Goal: Find specific page/section: Find specific page/section

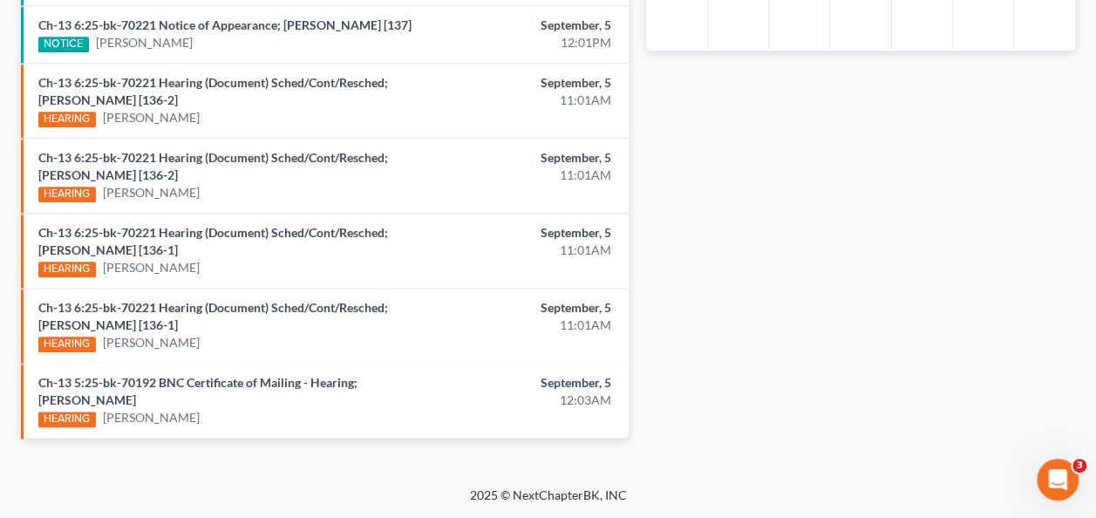
scroll to position [905, 0]
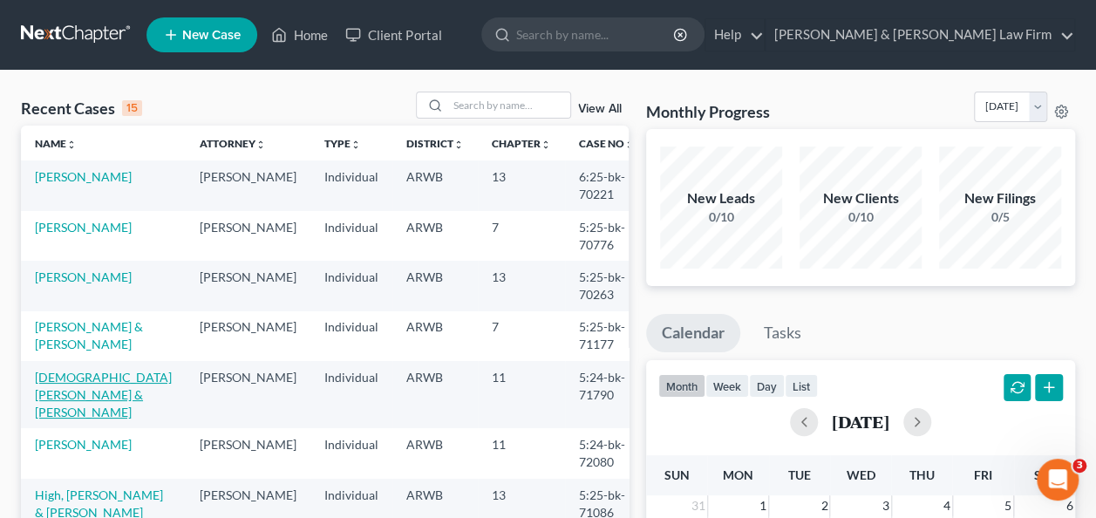
click at [78, 377] on link "[DEMOGRAPHIC_DATA][PERSON_NAME] & [PERSON_NAME]" at bounding box center [103, 395] width 137 height 50
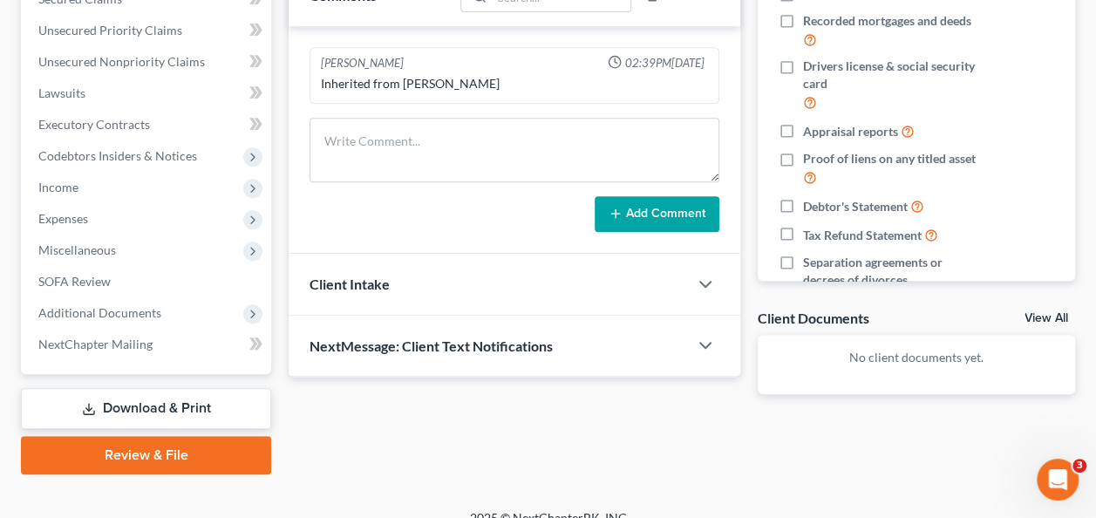
scroll to position [406, 0]
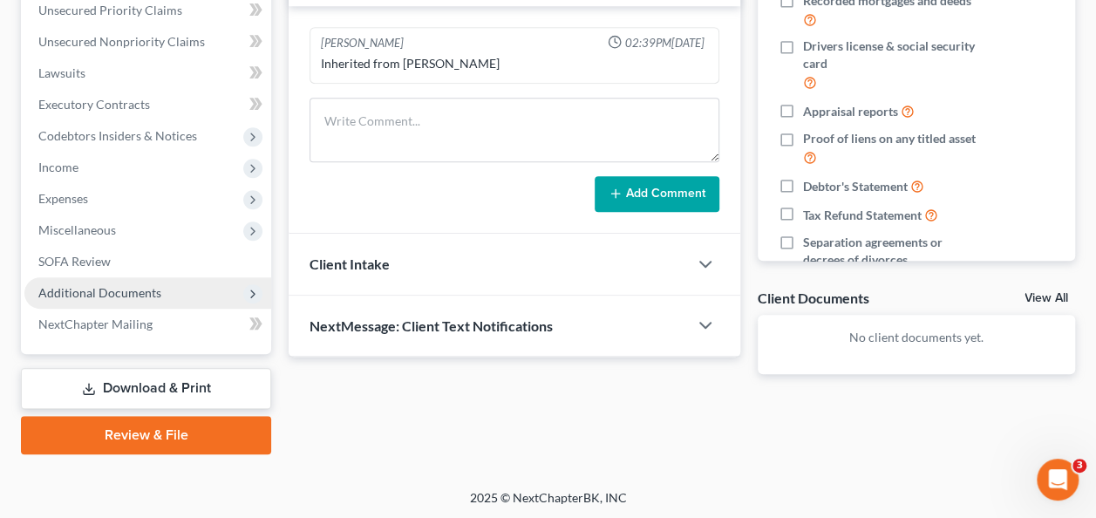
click at [124, 291] on span "Additional Documents" at bounding box center [99, 292] width 123 height 15
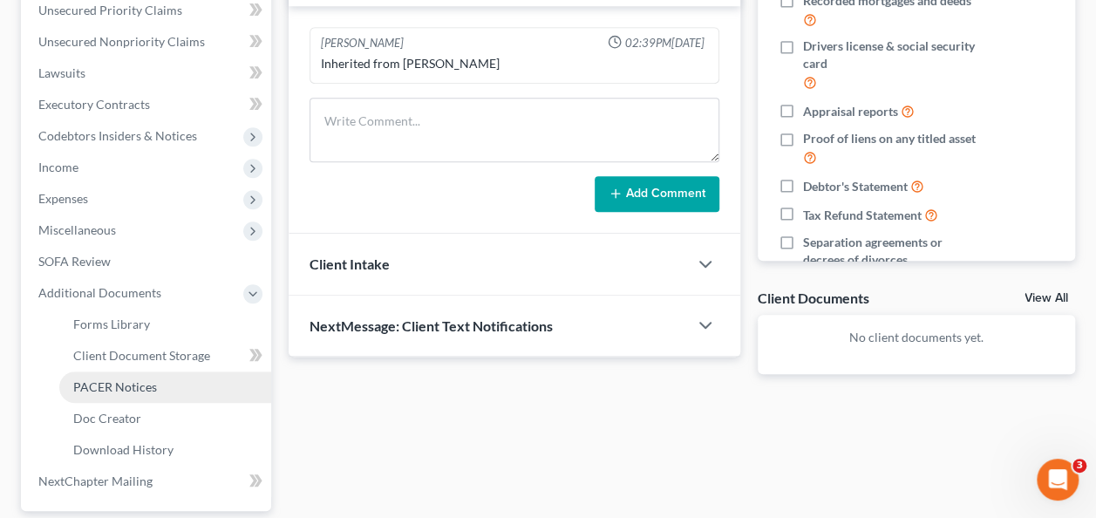
click at [144, 384] on span "PACER Notices" at bounding box center [115, 386] width 84 height 15
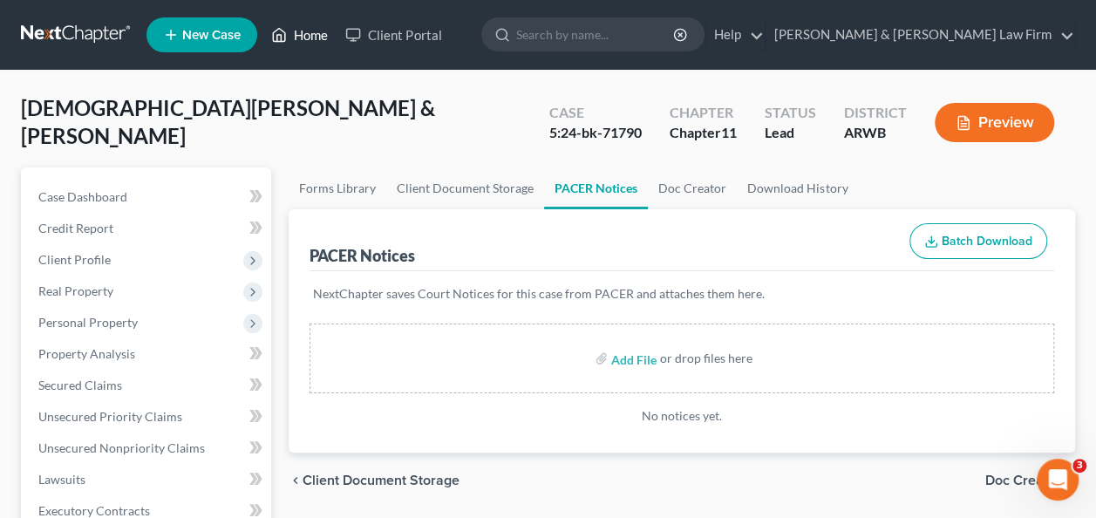
click at [293, 26] on link "Home" at bounding box center [299, 34] width 74 height 31
